Goal: Task Accomplishment & Management: Manage account settings

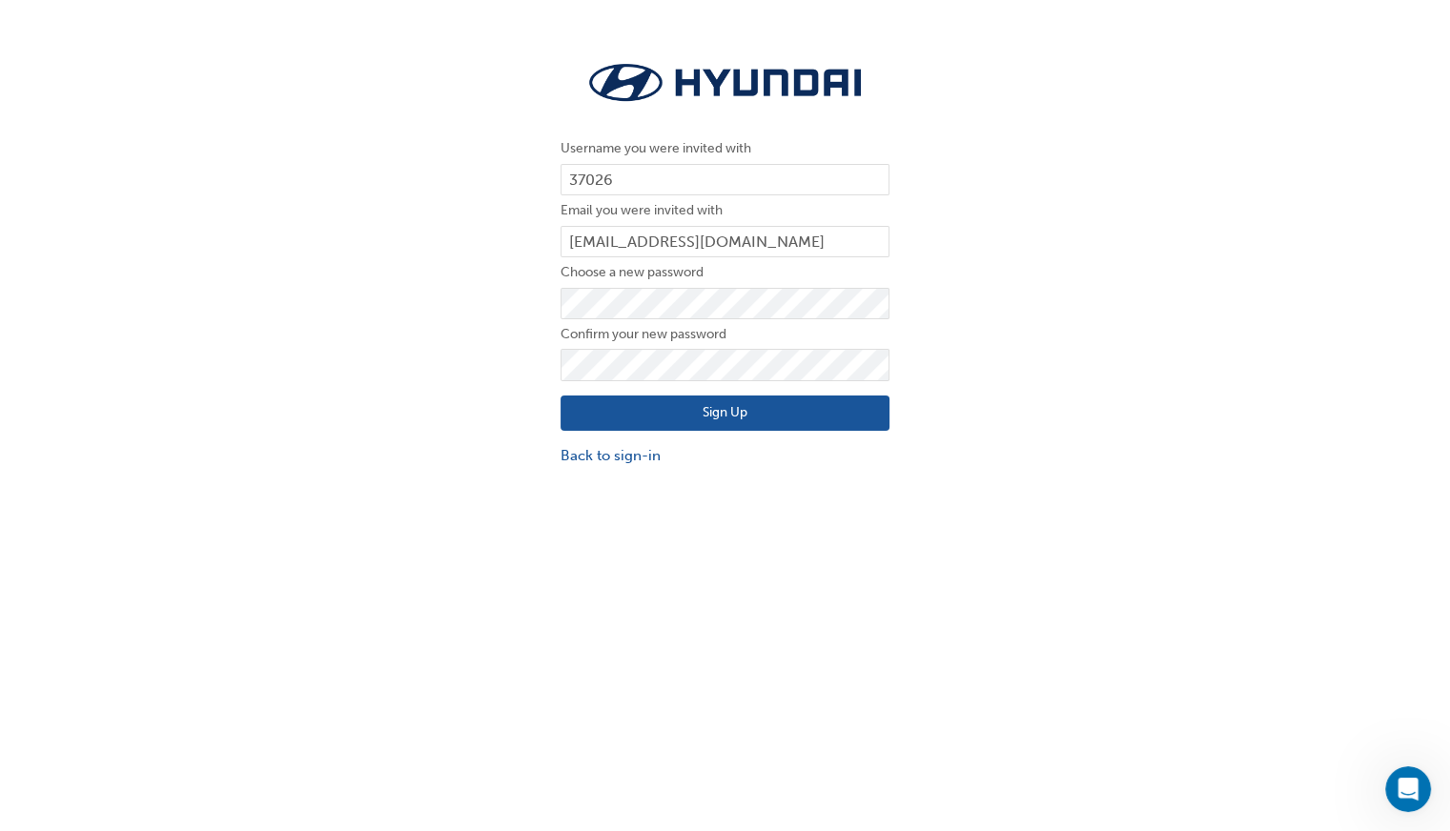
click at [985, 256] on div "Username you were invited with 37026 Email you were invited with jsalway@coffsh…" at bounding box center [725, 262] width 1450 height 439
click at [736, 413] on button "Sign Up" at bounding box center [725, 414] width 329 height 36
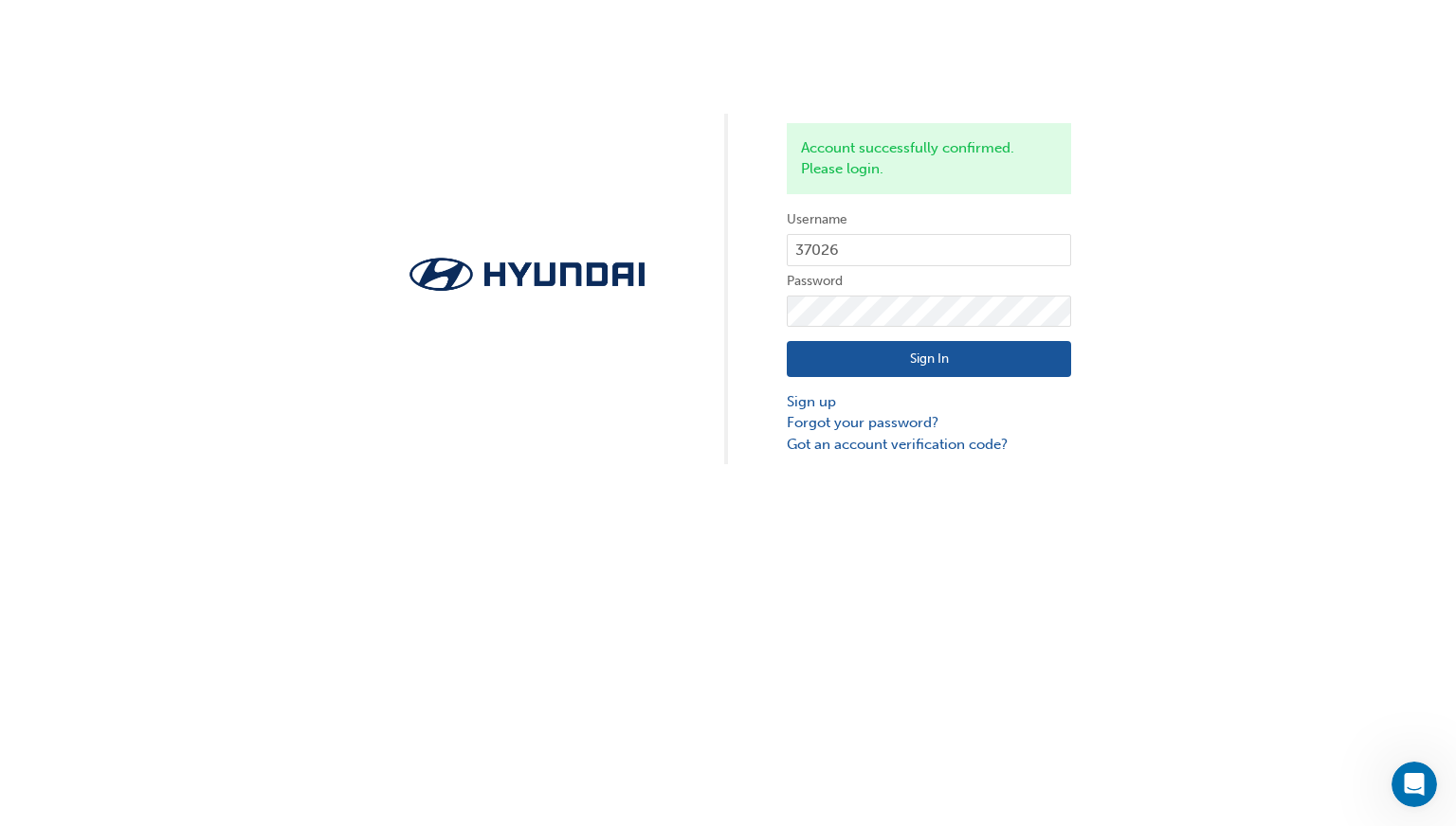
click at [942, 372] on button "Sign In" at bounding box center [929, 359] width 284 height 36
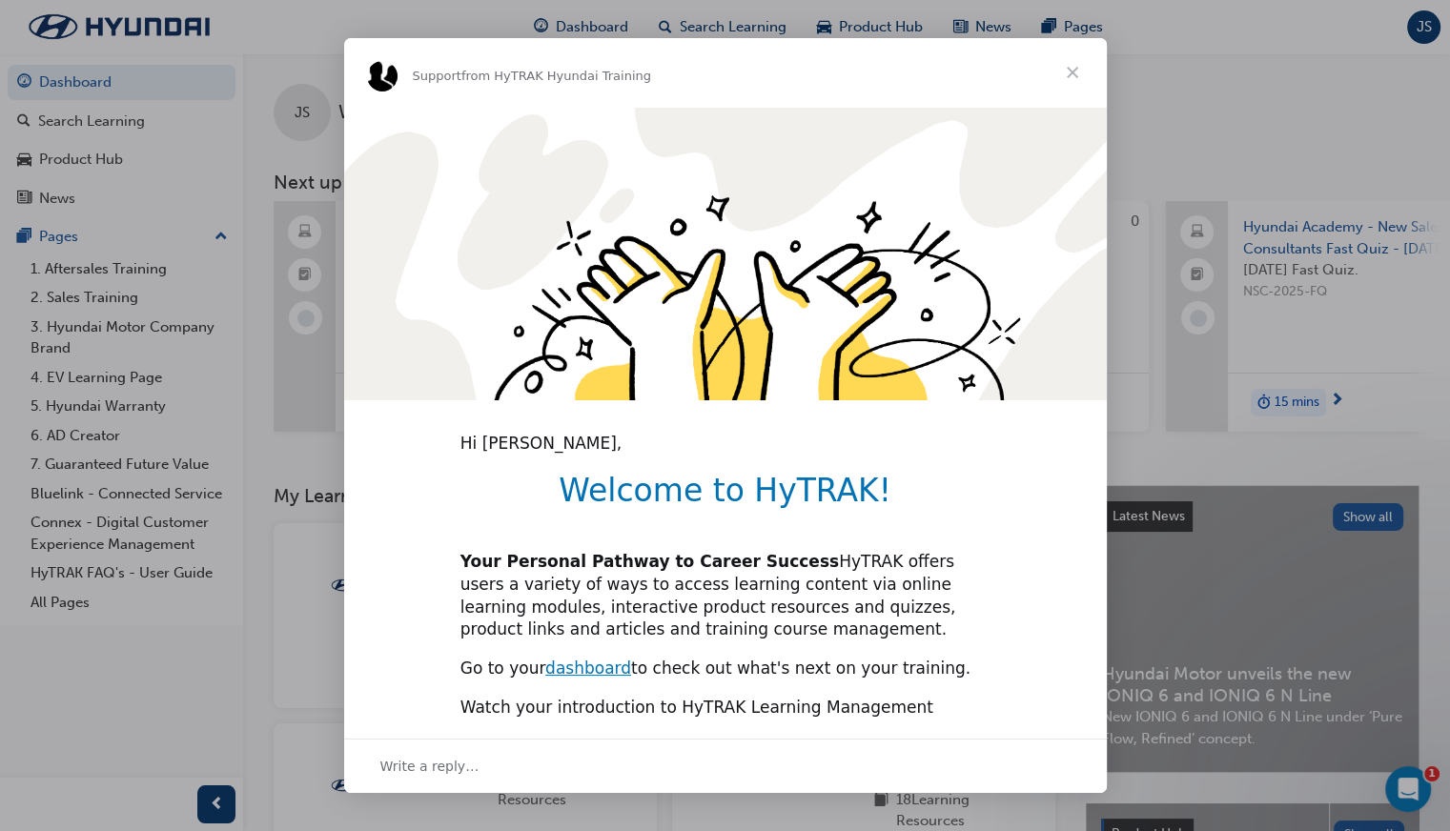
type input "6011733"
click at [1071, 74] on span "Close" at bounding box center [1072, 72] width 69 height 69
